Goal: Register for event/course

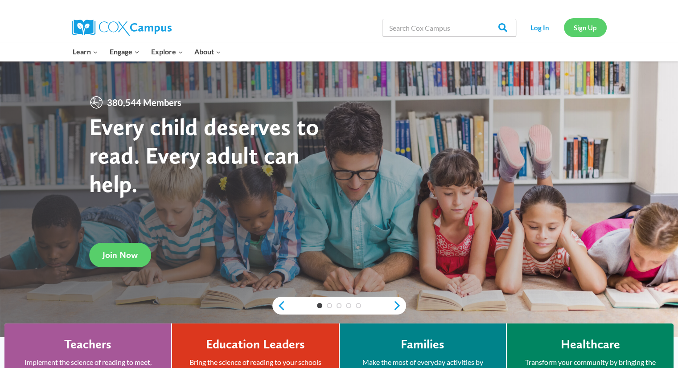
click at [585, 26] on link "Sign Up" at bounding box center [585, 27] width 43 height 18
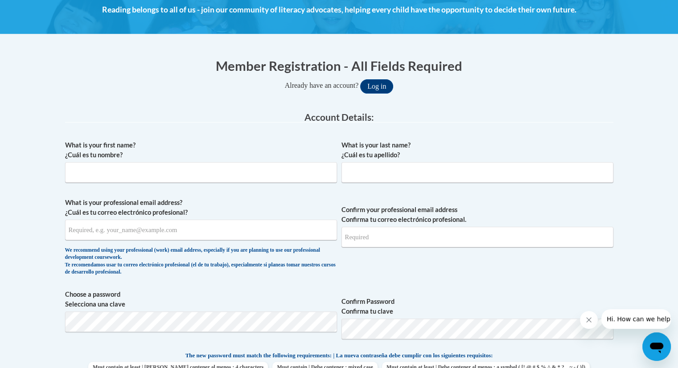
scroll to position [134, 0]
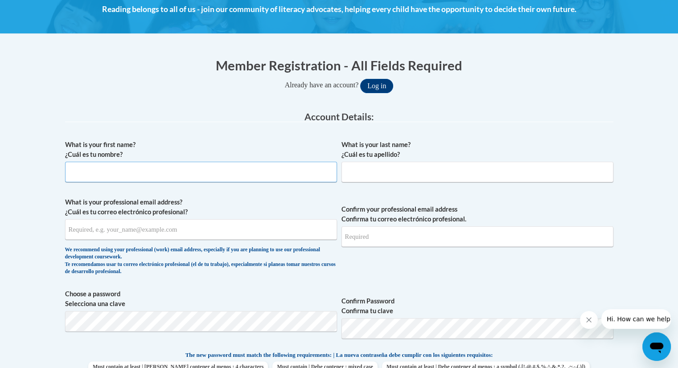
click at [95, 170] on input "What is your first name? ¿Cuál es tu nombre?" at bounding box center [201, 172] width 272 height 21
type input "Christel"
click at [349, 172] on input "( Benge) Garst" at bounding box center [478, 172] width 272 height 21
type input "(Benge) Garst"
click at [83, 234] on input "What is your professional email address? ¿Cuál es tu correo electrónico profesi…" at bounding box center [201, 229] width 272 height 21
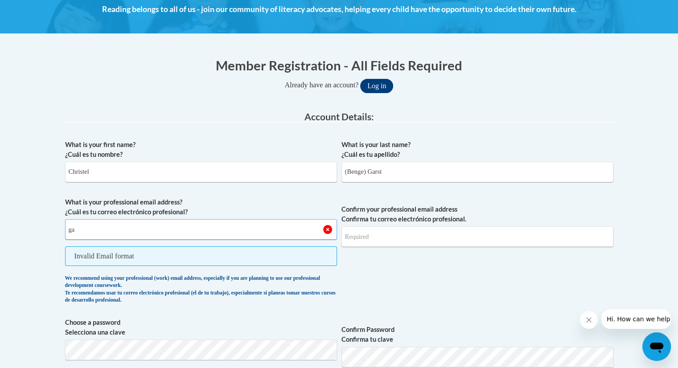
type input "g"
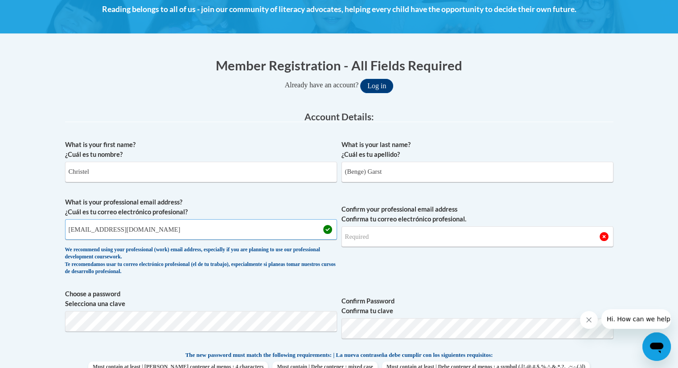
type input "bengec@appstate.edu"
click at [365, 239] on input "Confirm your professional email address Confirma tu correo electrónico profesio…" at bounding box center [478, 237] width 272 height 21
type input "bengec@appstate.edu"
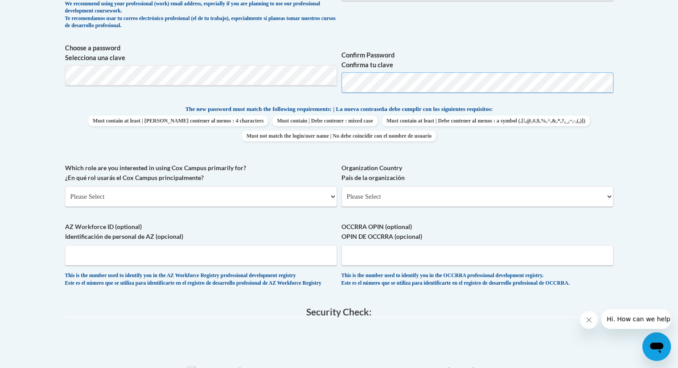
scroll to position [401, 0]
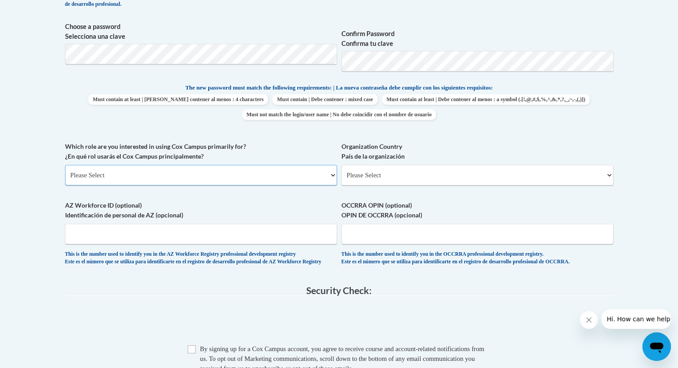
click at [101, 172] on select "Please Select College/University | Colegio/Universidad Community/Nonprofit Part…" at bounding box center [201, 175] width 272 height 21
select select "fbf2d438-af2f-41f8-98f1-81c410e29de3"
click at [65, 165] on select "Please Select College/University | Colegio/Universidad Community/Nonprofit Part…" at bounding box center [201, 175] width 272 height 21
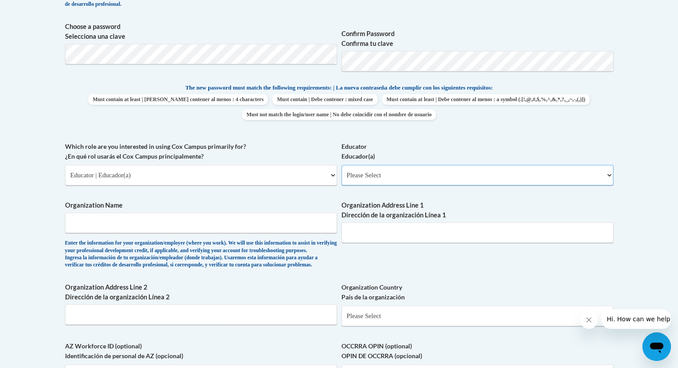
click at [609, 175] on select "Please Select Early Learning/Daycare Teacher/Family Home Care Provider | Maestr…" at bounding box center [478, 175] width 272 height 21
select select "8e40623d-54d0-45cd-9f92-5df65cd3f8cf"
click at [342, 165] on select "Please Select Early Learning/Daycare Teacher/Family Home Care Provider | Maestr…" at bounding box center [478, 175] width 272 height 21
click at [93, 227] on input "Organization Name" at bounding box center [201, 223] width 272 height 21
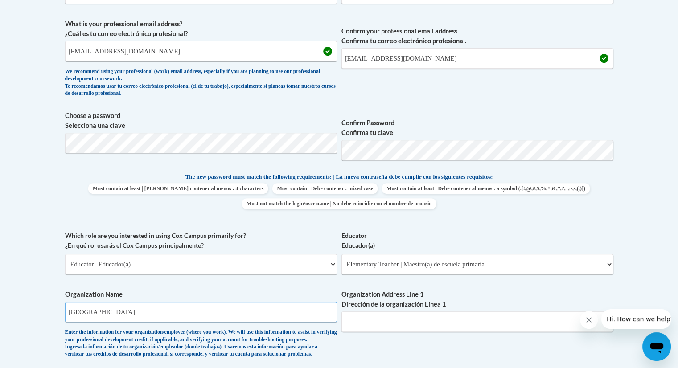
scroll to position [268, 0]
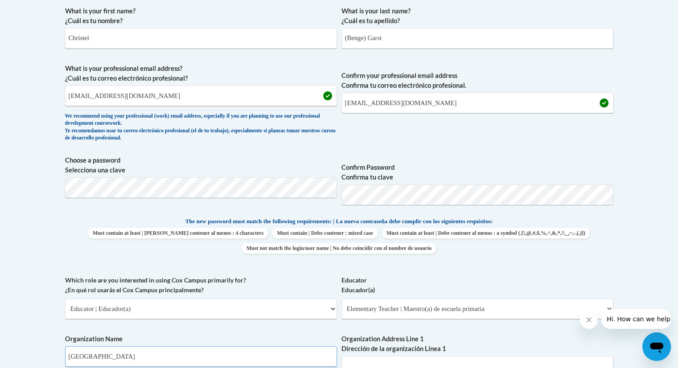
type input "Mount Pleasant Elementary"
click at [149, 98] on input "bengec@appstate.edu" at bounding box center [201, 96] width 272 height 21
type input "b"
type input "garstc@wilkes.k12.nc.us"
click at [415, 104] on input "bengec@appstate.edu" at bounding box center [478, 103] width 272 height 21
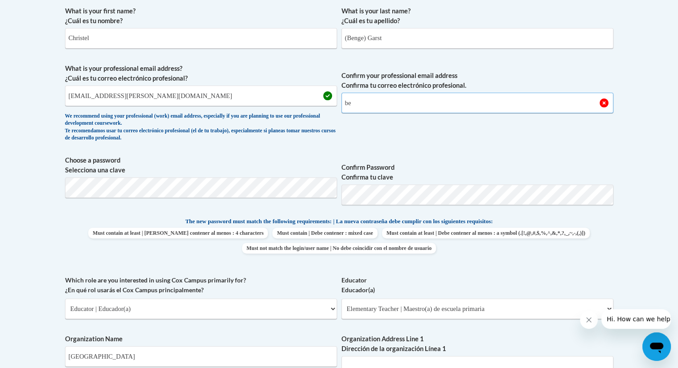
type input "b"
type input "garstc@wilkes.k12.nc.us"
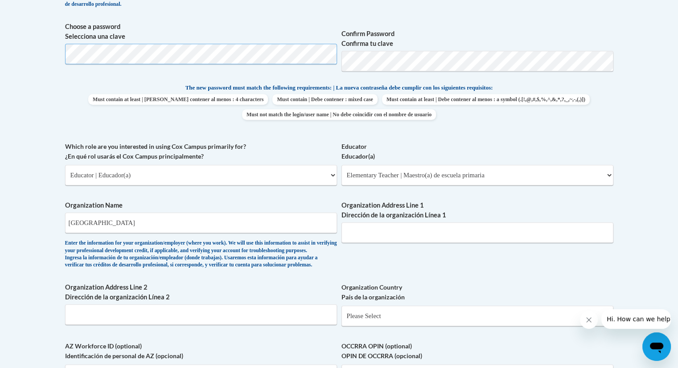
scroll to position [446, 0]
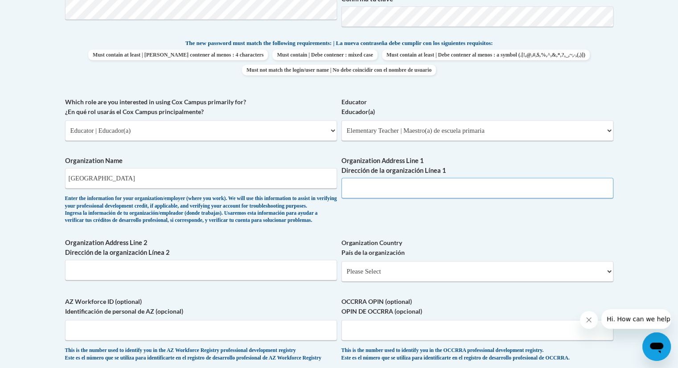
drag, startPoint x: 360, startPoint y: 187, endPoint x: 351, endPoint y: 182, distance: 9.4
click at [357, 186] on input "Organization Address Line 1 Dirección de la organización Línea 1" at bounding box center [478, 188] width 272 height 21
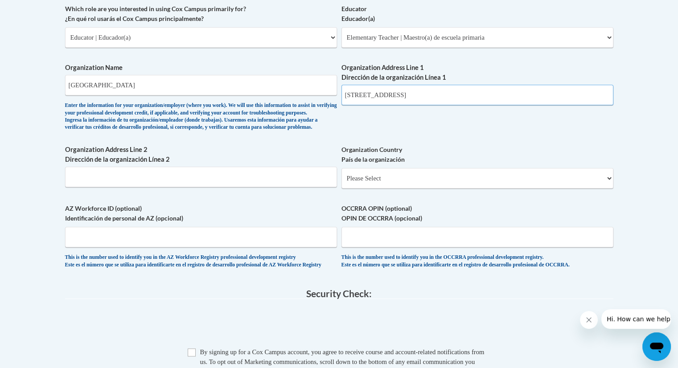
scroll to position [580, 0]
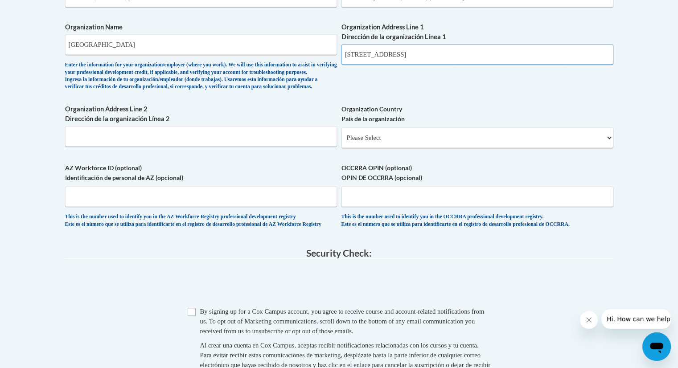
type input "532 Champion Mt Pleasant Rd"
click at [87, 147] on input "Organization Address Line 2 Dirección de la organización Línea 2" at bounding box center [201, 136] width 272 height 21
type input "Ferguson NC 28624"
click at [611, 148] on select "Please Select United States | Estados Unidos Outside of the United States | Fue…" at bounding box center [478, 138] width 272 height 21
select select "ad49bcad-a171-4b2e-b99c-48b446064914"
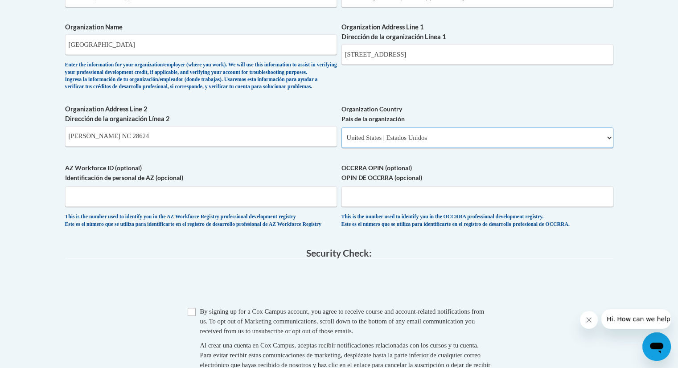
click at [342, 142] on select "Please Select United States | Estados Unidos Outside of the United States | Fue…" at bounding box center [478, 138] width 272 height 21
select select
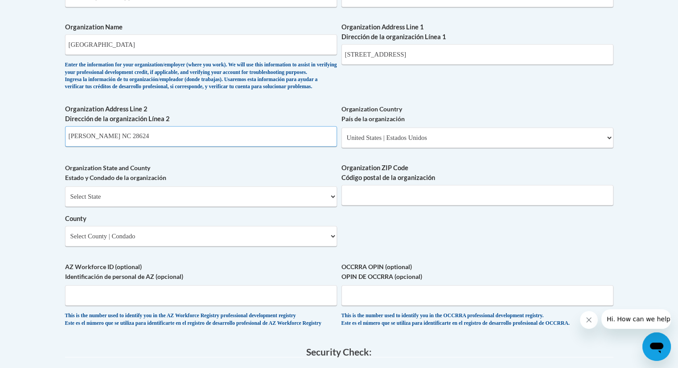
drag, startPoint x: 140, startPoint y: 150, endPoint x: 66, endPoint y: 141, distance: 75.1
click at [66, 141] on span "Organization Address Line 2 Dirección de la organización Línea 2 Ferguson NC 28…" at bounding box center [201, 125] width 272 height 42
click at [115, 207] on select "Select State Alabama Alaska Arizona Arkansas California Colorado Connecticut De…" at bounding box center [201, 196] width 272 height 21
select select "North Carolina"
click at [65, 201] on select "Select State Alabama Alaska Arizona Arkansas California Colorado Connecticut De…" at bounding box center [201, 196] width 272 height 21
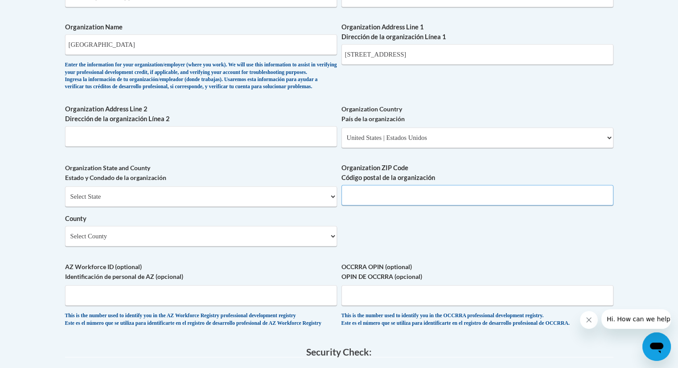
click at [366, 206] on input "Organization ZIP Code Código postal de la organización" at bounding box center [478, 195] width 272 height 21
type input "28624"
click at [323, 247] on select "Select County Alamance Alexander Alleghany Anson Ashe Avery Beaufort Bertie Bla…" at bounding box center [201, 236] width 272 height 21
select select "Wilkes"
click at [65, 241] on select "Select County Alamance Alexander Alleghany Anson Ashe Avery Beaufort Bertie Bla…" at bounding box center [201, 236] width 272 height 21
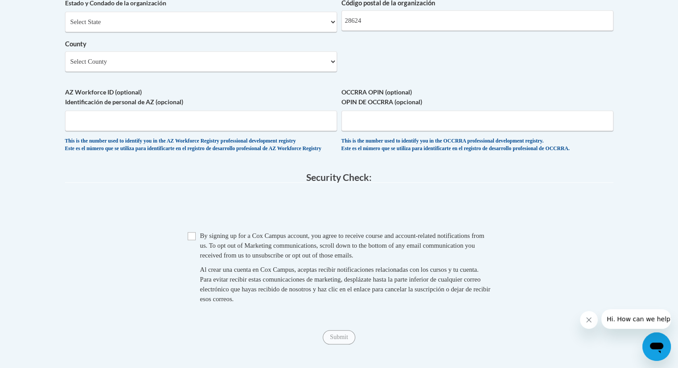
scroll to position [803, 0]
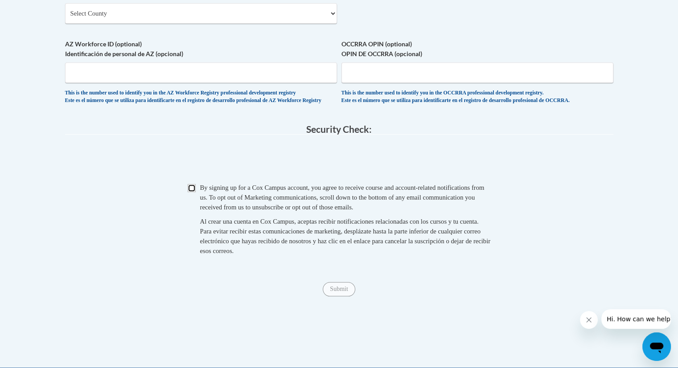
click at [192, 192] on input "Checkbox" at bounding box center [192, 188] width 8 height 8
checkbox input "true"
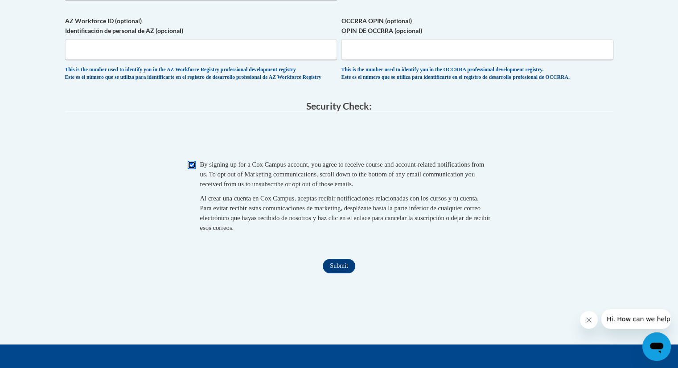
scroll to position [848, 0]
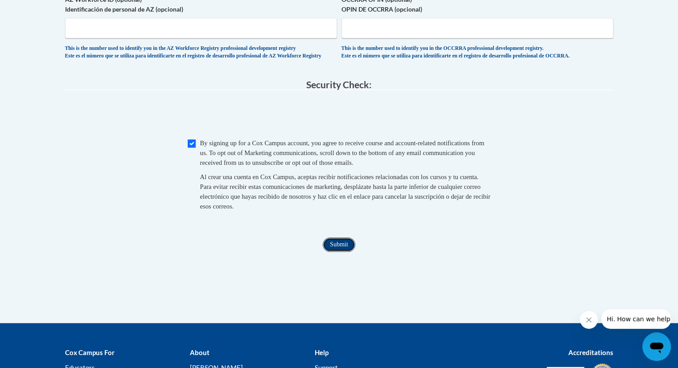
click at [336, 252] on input "Submit" at bounding box center [339, 245] width 32 height 14
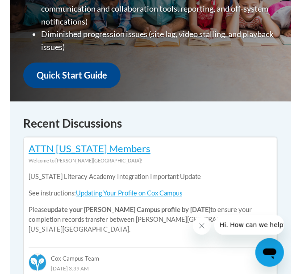
scroll to position [406, 5]
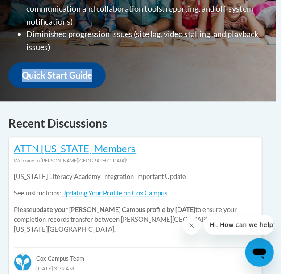
drag, startPoint x: 279, startPoint y: 31, endPoint x: 331, endPoint y: 39, distance: 51.9
drag, startPoint x: 161, startPoint y: 72, endPoint x: 342, endPoint y: 98, distance: 183.4
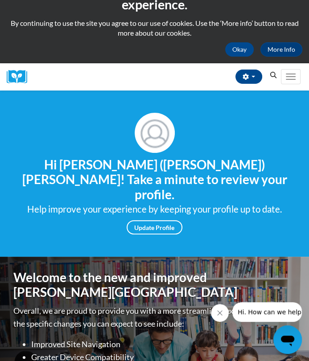
scroll to position [0, 0]
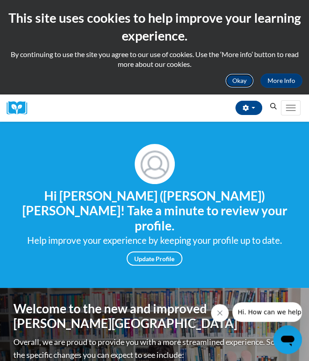
click at [237, 80] on button "Okay" at bounding box center [239, 81] width 29 height 14
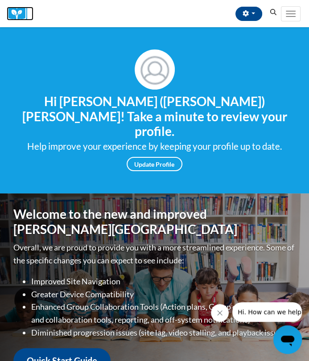
click at [17, 17] on img at bounding box center [20, 14] width 27 height 14
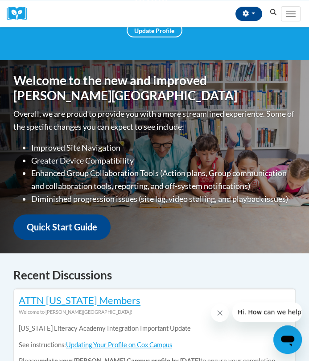
scroll to position [178, 0]
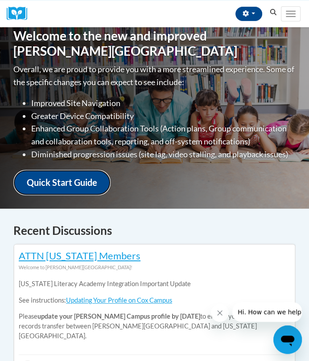
click at [71, 170] on link "Quick Start Guide" at bounding box center [61, 182] width 97 height 25
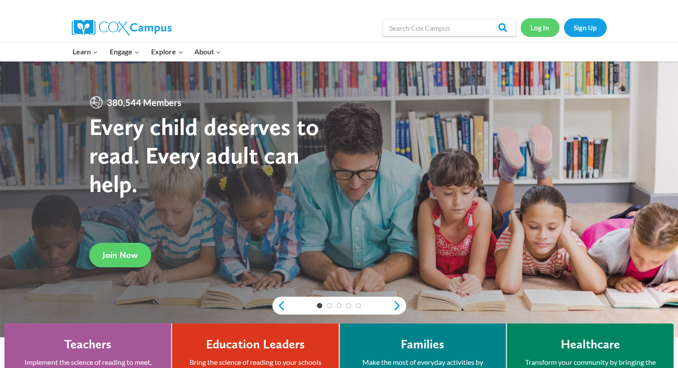
click at [542, 28] on link "Log In" at bounding box center [540, 27] width 39 height 18
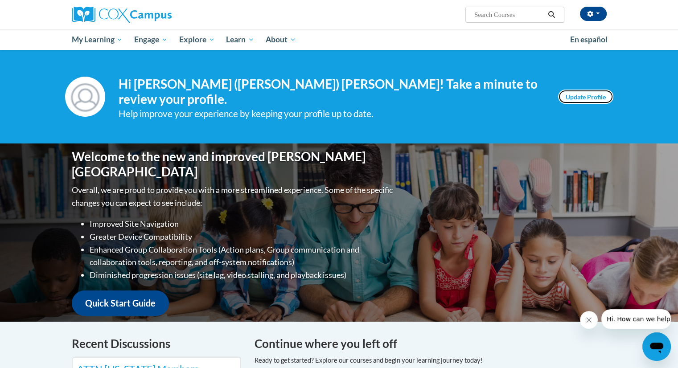
click at [577, 92] on link "Update Profile" at bounding box center [585, 97] width 55 height 14
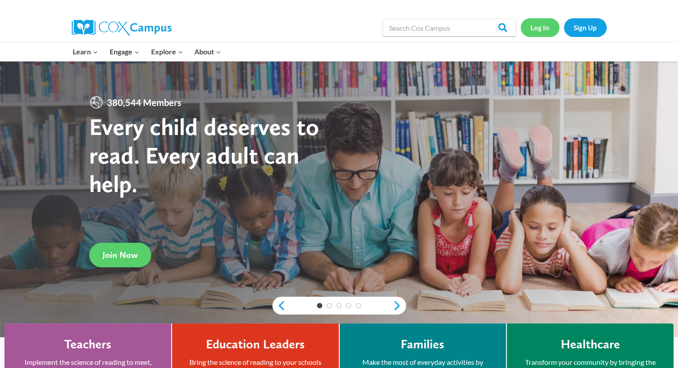
click at [530, 30] on link "Log In" at bounding box center [540, 27] width 39 height 18
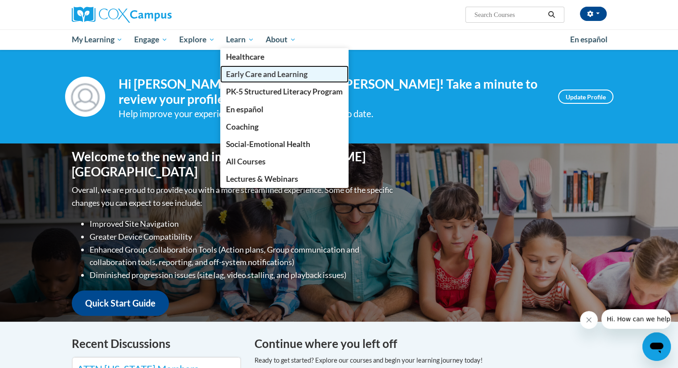
click at [243, 74] on span "Early Care and Learning" at bounding box center [267, 74] width 82 height 9
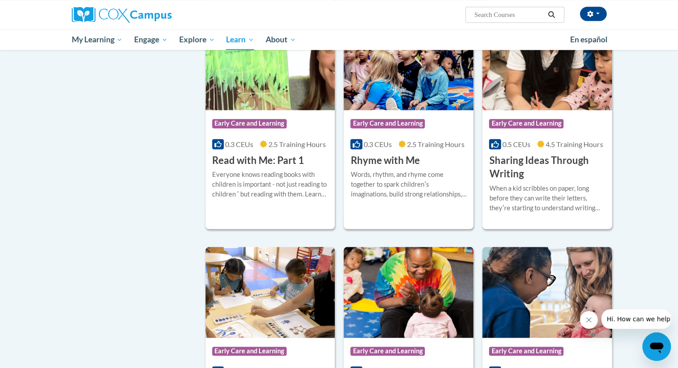
scroll to position [981, 0]
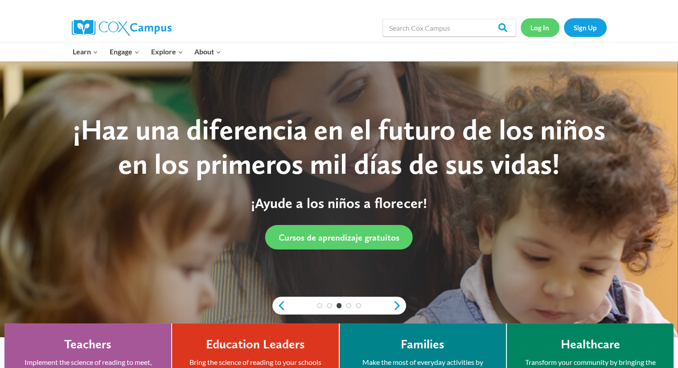
click at [546, 27] on link "Log In" at bounding box center [540, 27] width 39 height 18
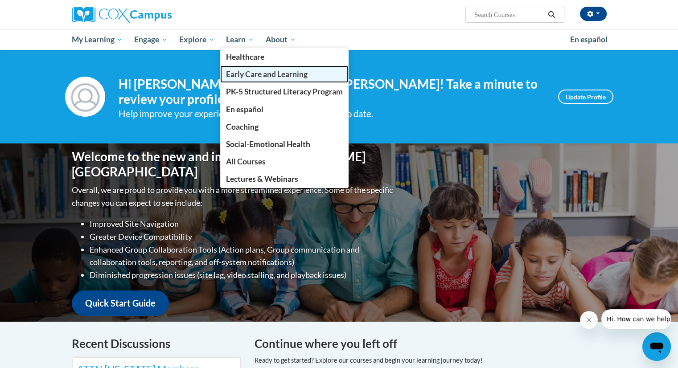
click at [258, 72] on span "Early Care and Learning" at bounding box center [267, 74] width 82 height 9
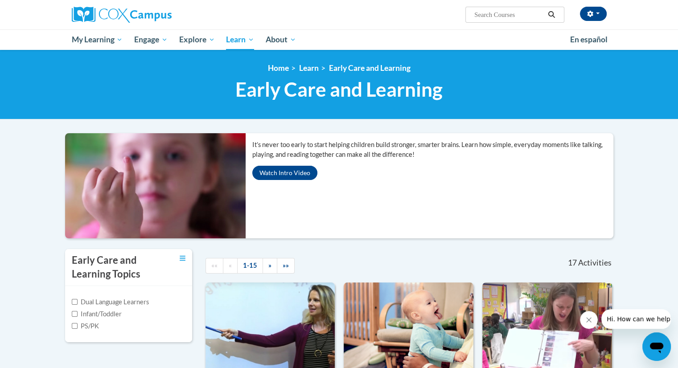
click at [95, 311] on label "Infant/Toddler" at bounding box center [97, 315] width 50 height 10
click at [78, 311] on input "Infant/Toddler" at bounding box center [75, 314] width 6 height 6
checkbox input "true"
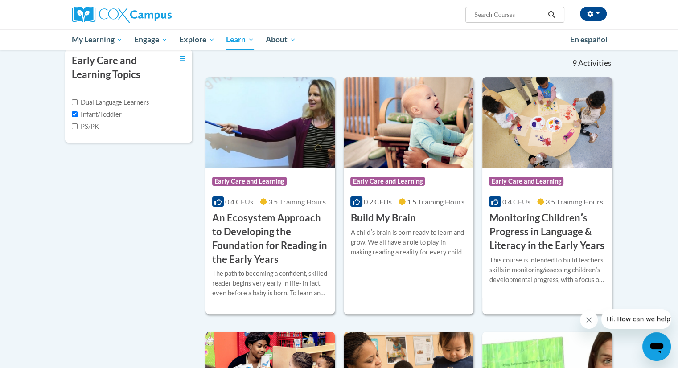
scroll to position [178, 0]
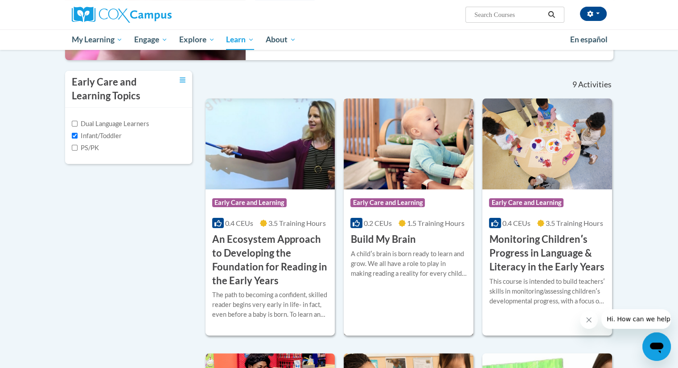
click at [394, 236] on h3 "Build My Brain" at bounding box center [383, 240] width 65 height 14
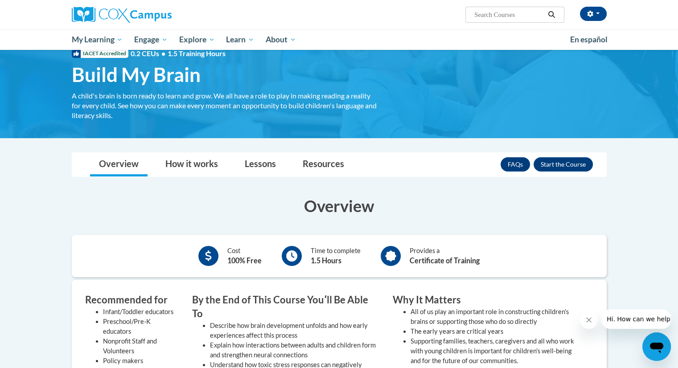
scroll to position [45, 0]
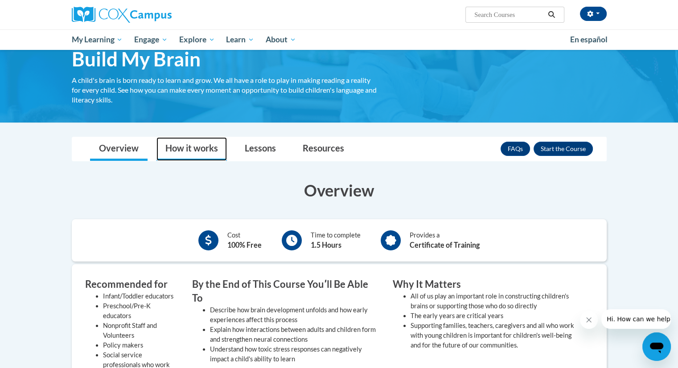
click at [182, 150] on link "How it works" at bounding box center [192, 149] width 70 height 24
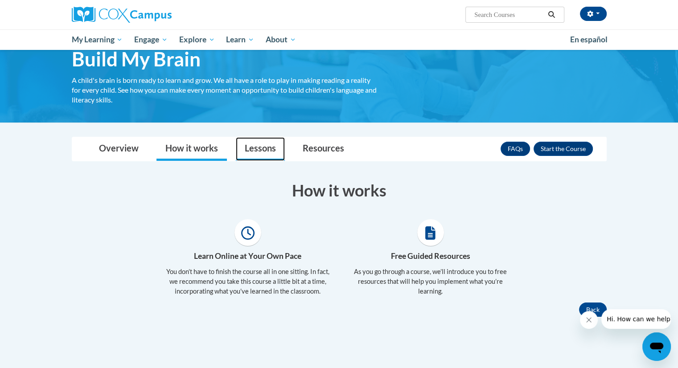
click at [264, 149] on link "Lessons" at bounding box center [260, 149] width 49 height 24
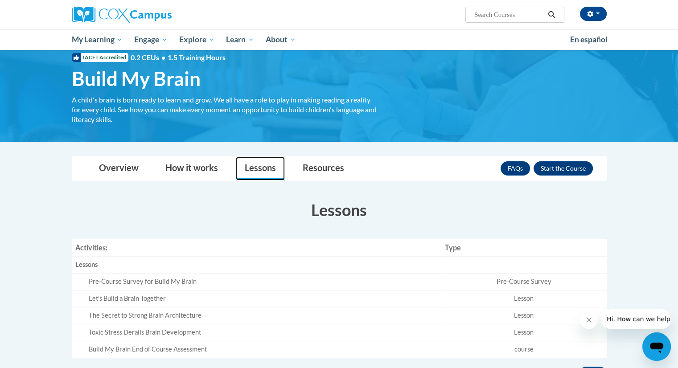
scroll to position [0, 0]
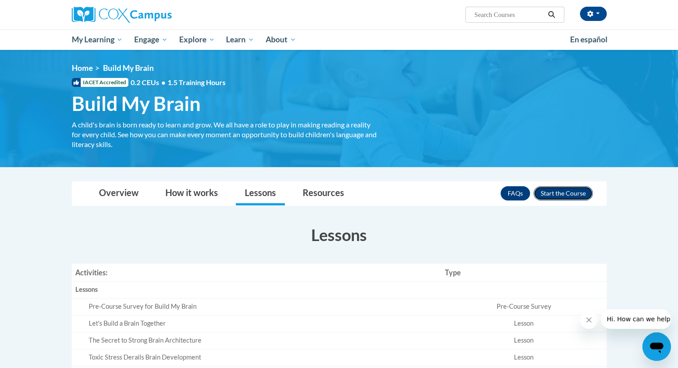
click at [565, 190] on button "Enroll" at bounding box center [563, 193] width 59 height 14
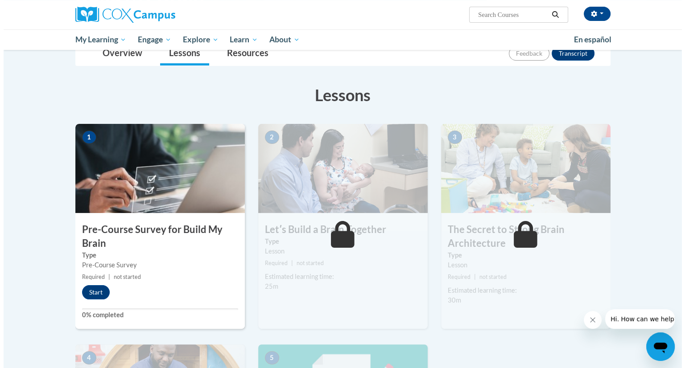
scroll to position [134, 0]
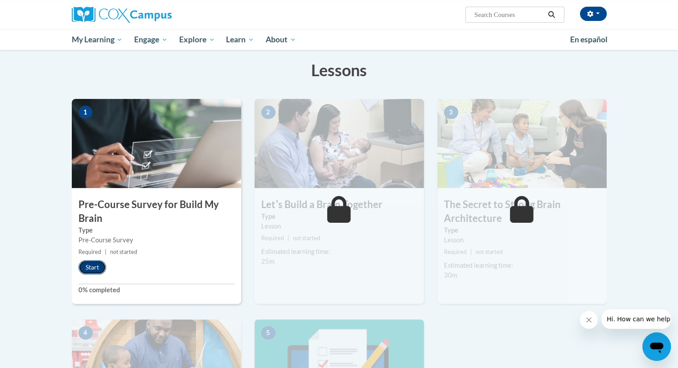
click at [93, 268] on button "Start" at bounding box center [93, 268] width 28 height 14
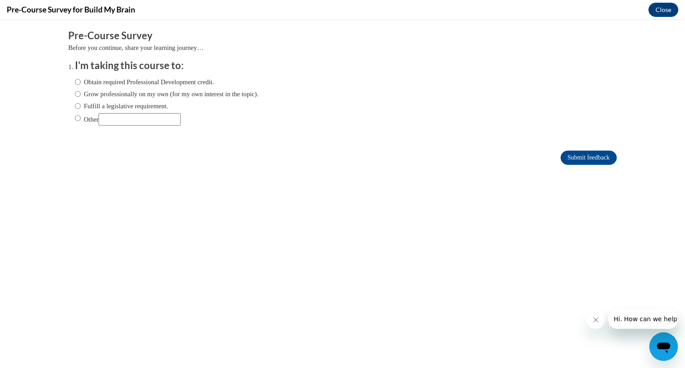
scroll to position [0, 0]
click at [75, 117] on input "Other" at bounding box center [78, 118] width 6 height 10
radio input "true"
click at [106, 120] on input "Other" at bounding box center [140, 119] width 82 height 12
type input "Become a Teacher"
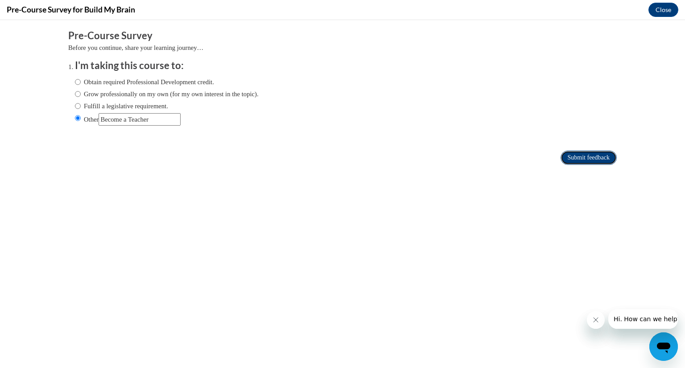
click at [593, 157] on input "Submit feedback" at bounding box center [589, 158] width 56 height 14
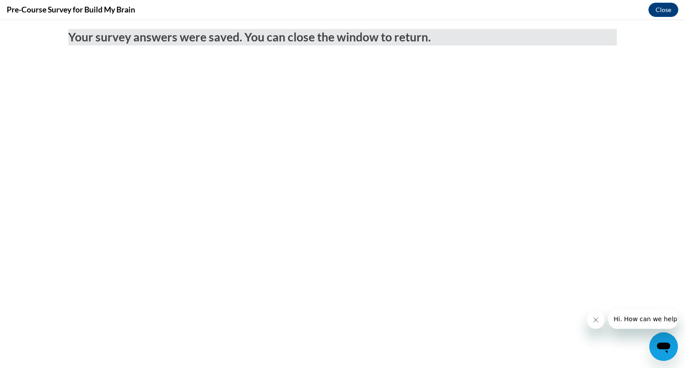
click at [596, 317] on icon "Close message from company" at bounding box center [595, 320] width 7 height 7
click at [599, 323] on button "Close message from company" at bounding box center [596, 320] width 18 height 18
click at [663, 11] on button "Close" at bounding box center [664, 10] width 30 height 14
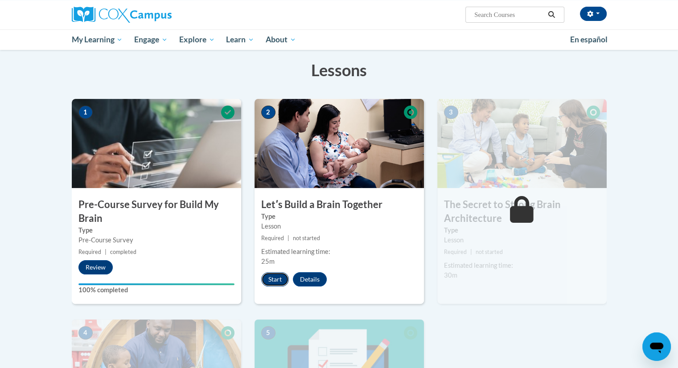
click at [269, 277] on button "Start" at bounding box center [275, 280] width 28 height 14
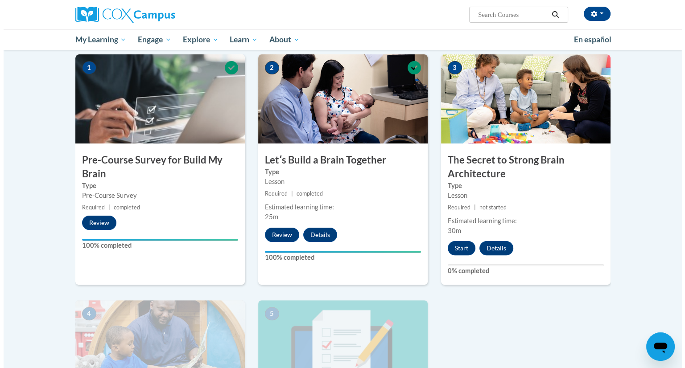
scroll to position [134, 0]
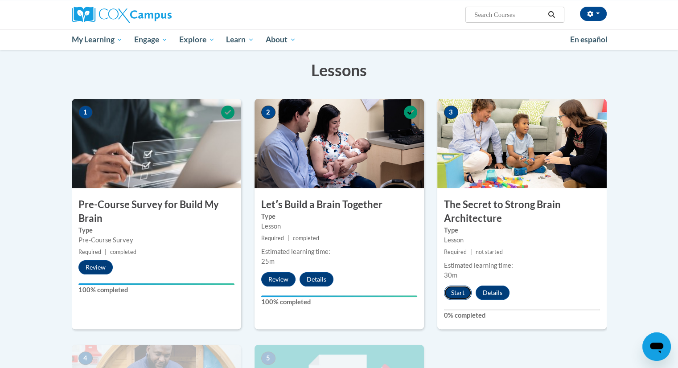
click at [458, 294] on button "Start" at bounding box center [458, 293] width 28 height 14
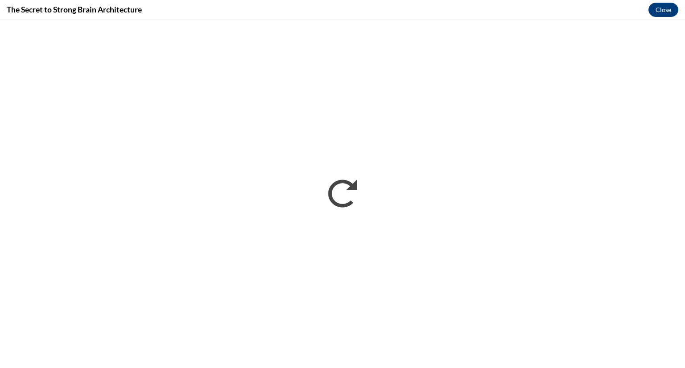
scroll to position [0, 0]
